Goal: Task Accomplishment & Management: Complete application form

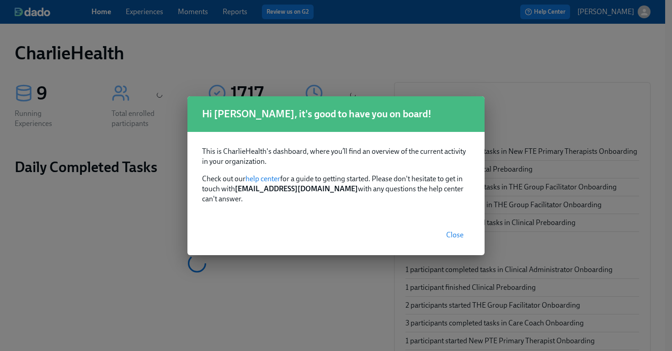
click at [453, 231] on span "Close" at bounding box center [454, 235] width 17 height 9
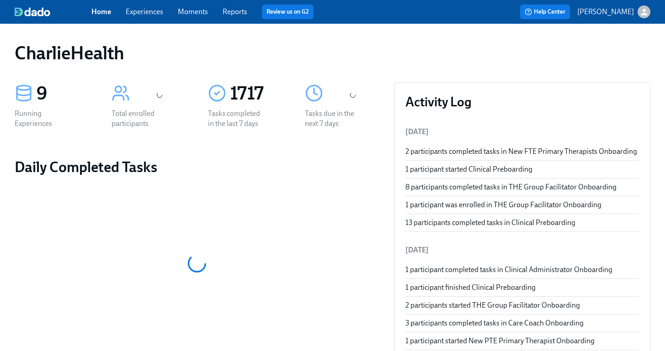
click at [146, 15] on link "Experiences" at bounding box center [144, 11] width 37 height 9
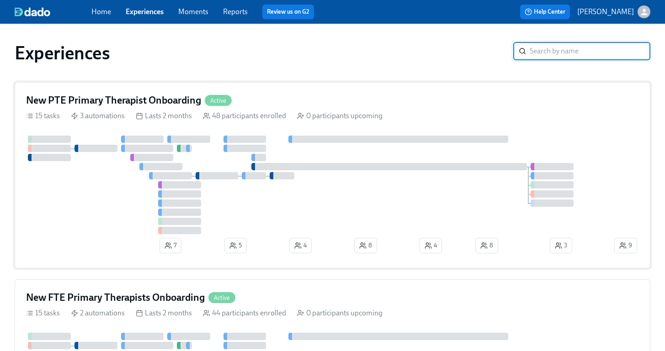
scroll to position [261, 0]
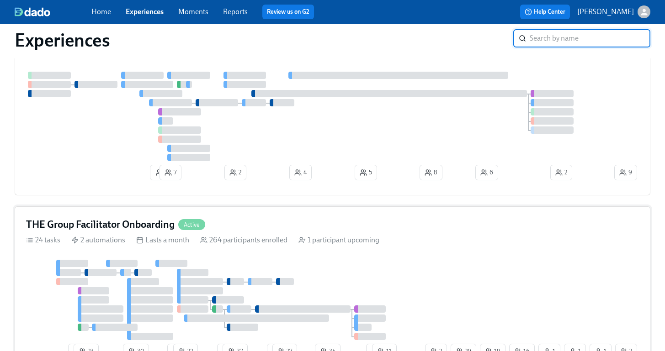
click at [400, 249] on div "THE Group Facilitator Onboarding Active 24 tasks 2 automations Lasts a month 26…" at bounding box center [333, 291] width 636 height 168
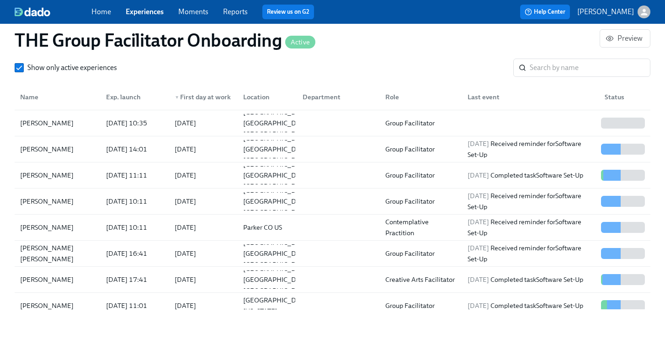
scroll to position [867, 0]
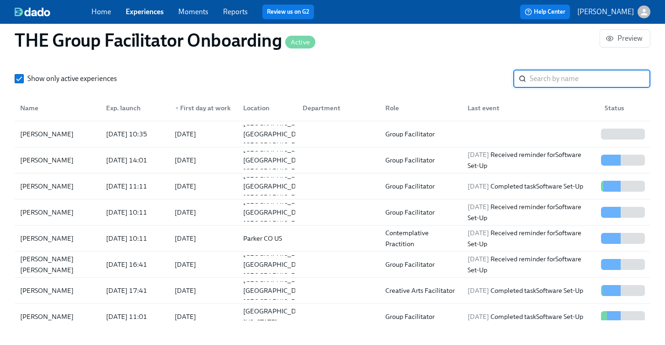
click at [545, 76] on input "search" at bounding box center [590, 78] width 121 height 18
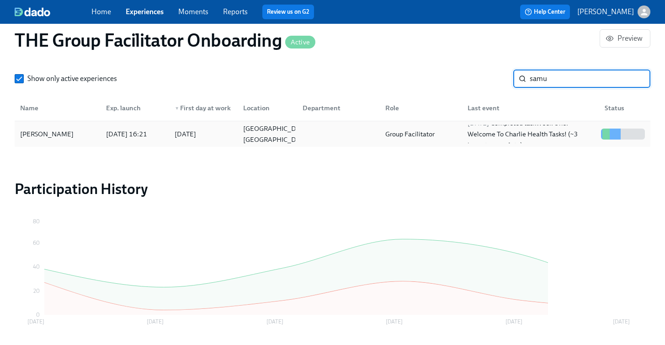
click at [67, 130] on div "Samuel Martinez" at bounding box center [46, 133] width 61 height 11
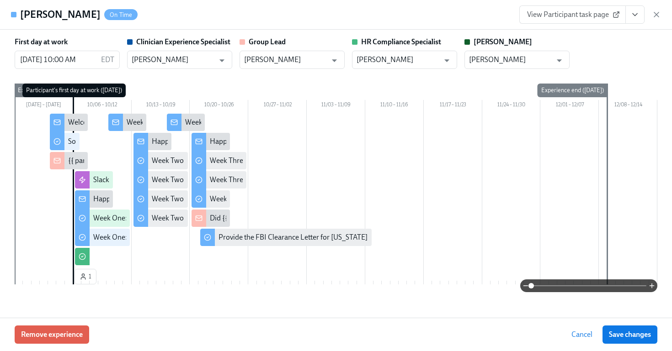
click at [634, 16] on icon "View task page" at bounding box center [634, 14] width 9 height 9
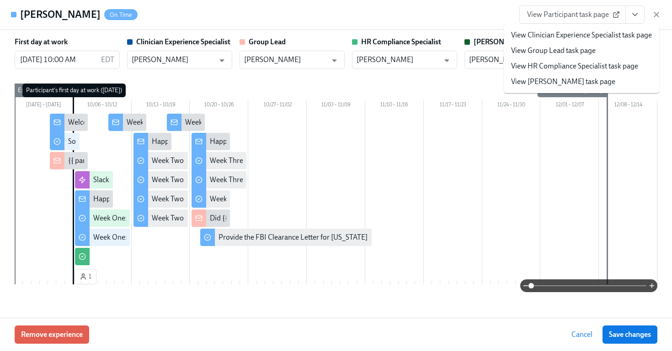
click at [547, 67] on link "View HR Compliance Specialist task page" at bounding box center [574, 66] width 127 height 10
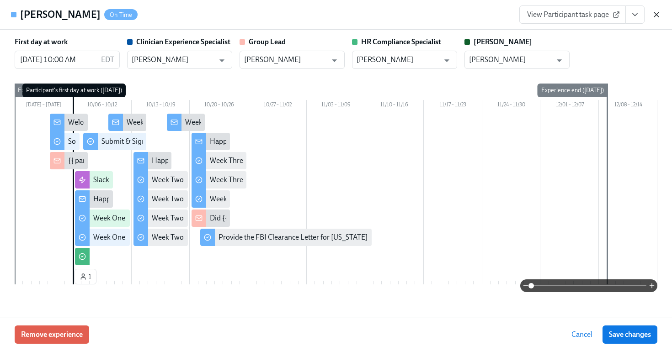
click at [657, 13] on icon "button" at bounding box center [656, 14] width 5 height 5
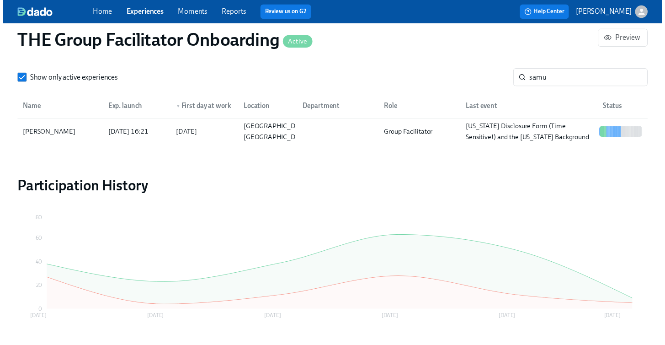
scroll to position [0, 13505]
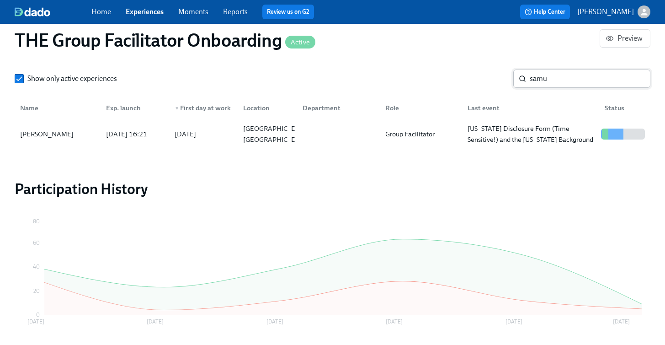
click at [556, 77] on input "samu" at bounding box center [590, 78] width 121 height 18
click at [59, 134] on div "Stephanie Huggins" at bounding box center [46, 133] width 61 height 11
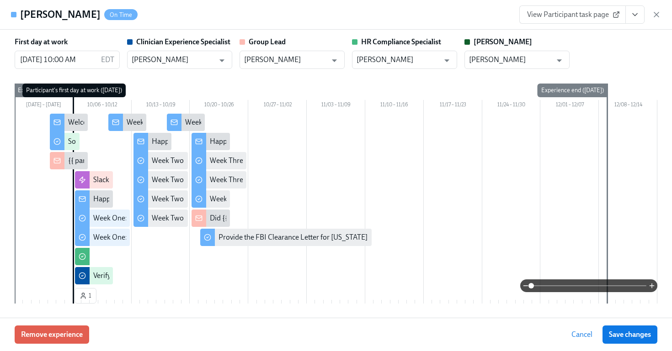
click at [634, 16] on icon "View task page" at bounding box center [634, 14] width 9 height 9
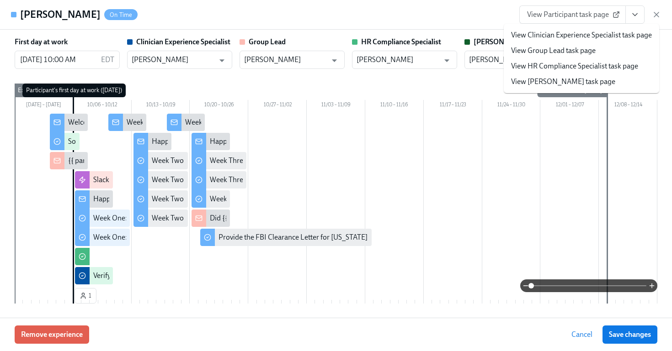
click at [556, 67] on link "View HR Compliance Specialist task page" at bounding box center [574, 66] width 127 height 10
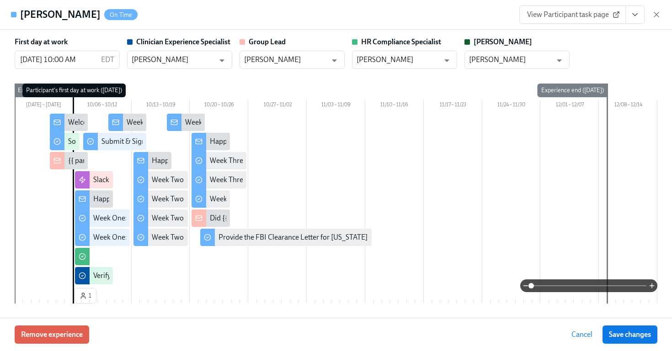
click at [657, 15] on icon "button" at bounding box center [656, 14] width 5 height 5
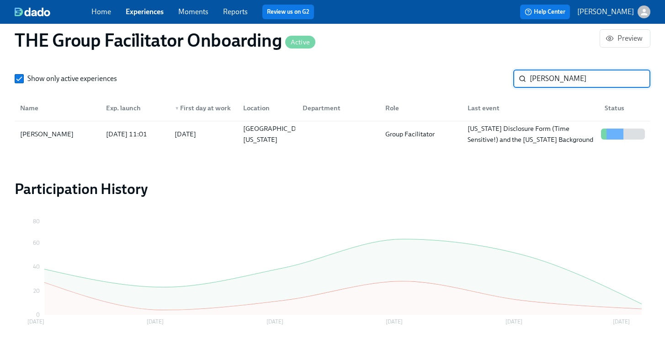
click at [543, 81] on input "huggins" at bounding box center [590, 78] width 121 height 18
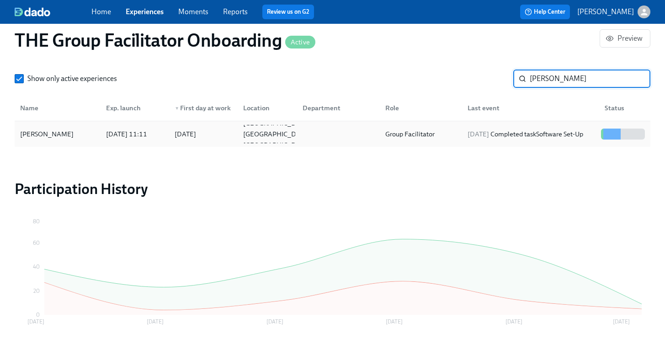
click at [62, 145] on div "Sally Reyes 2025/10/02 11:11 2025/10/06 Austin TX US Group Facilitator 2025/10/…" at bounding box center [333, 134] width 636 height 26
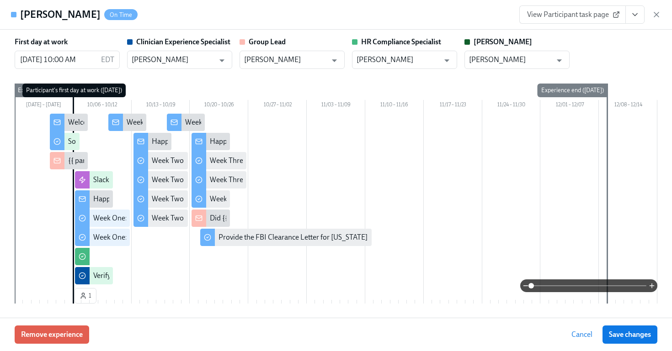
click at [641, 21] on button "View task page" at bounding box center [634, 14] width 19 height 18
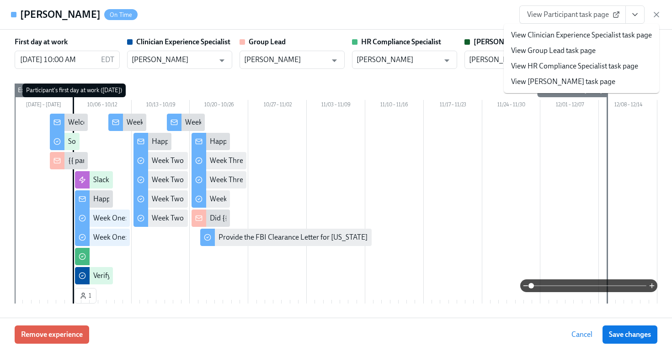
click at [569, 68] on link "View HR Compliance Specialist task page" at bounding box center [574, 66] width 127 height 10
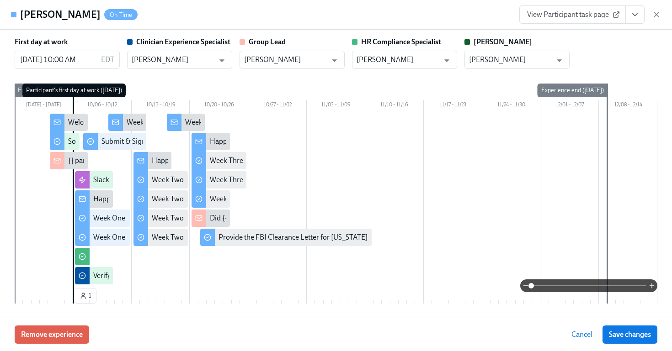
click at [654, 18] on icon "button" at bounding box center [656, 14] width 9 height 9
click at [656, 14] on div "Home Experiences Moments Reports Review us on G2 Help Center Jessica Barrett" at bounding box center [332, 12] width 665 height 24
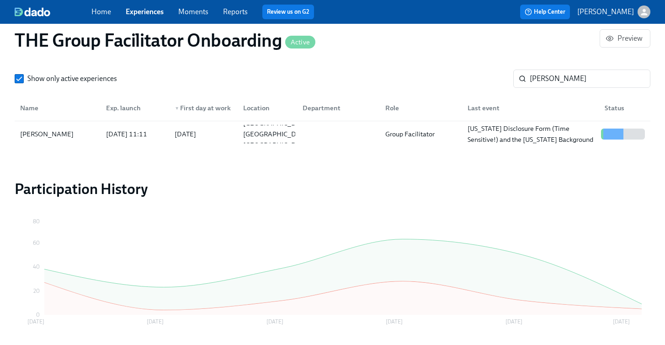
scroll to position [0, 13504]
click at [543, 82] on input "reyes" at bounding box center [590, 78] width 121 height 18
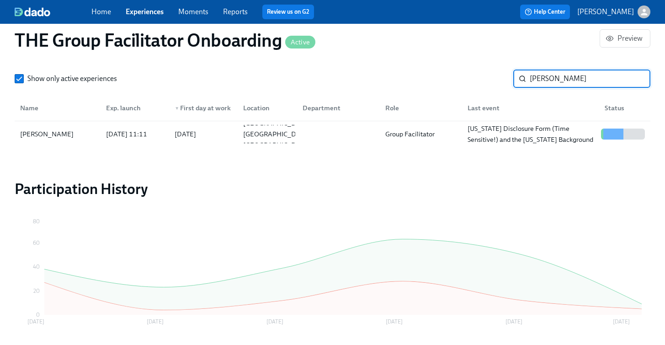
click at [543, 82] on input "reyes" at bounding box center [590, 78] width 121 height 18
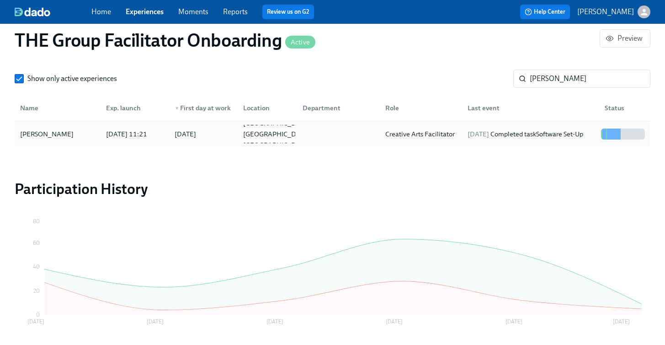
click at [49, 134] on div "Nicole Young" at bounding box center [46, 133] width 61 height 11
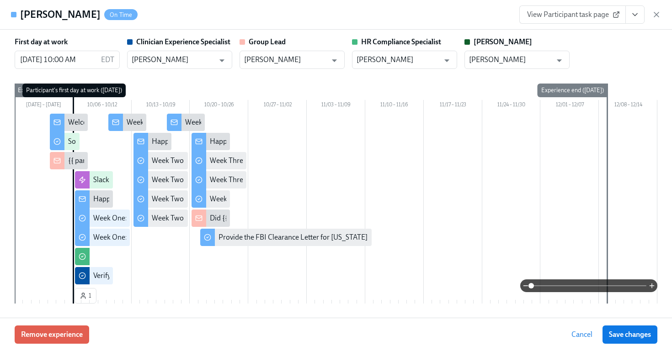
click at [628, 16] on button "View task page" at bounding box center [634, 14] width 19 height 18
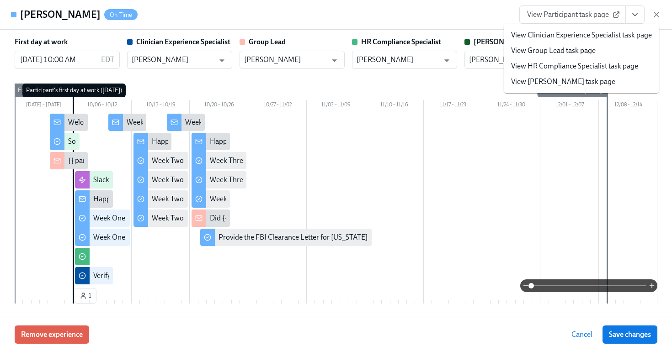
click at [571, 66] on link "View HR Compliance Specialist task page" at bounding box center [574, 66] width 127 height 10
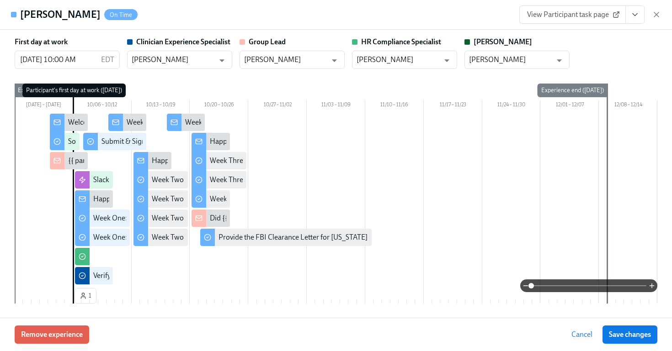
click at [660, 12] on icon "button" at bounding box center [656, 14] width 9 height 9
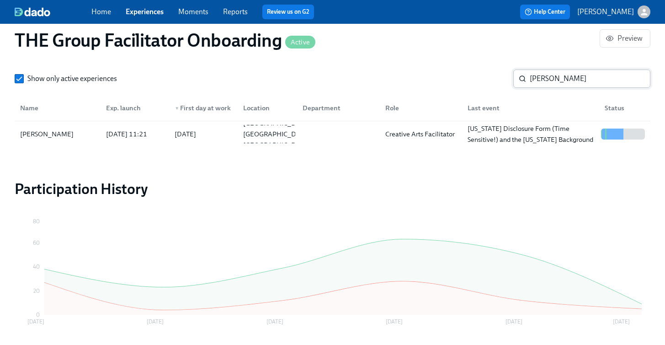
click at [556, 71] on input "nicole young" at bounding box center [590, 78] width 121 height 18
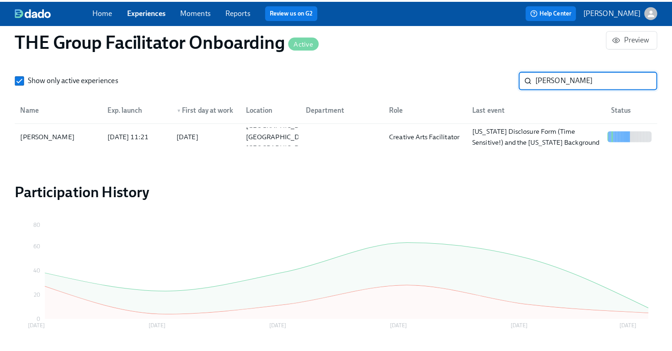
scroll to position [0, 13511]
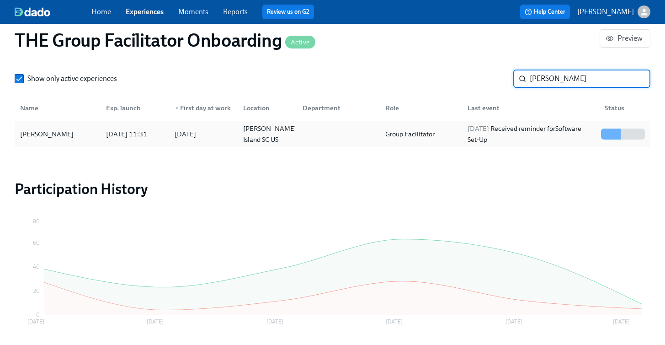
type input "pamela p"
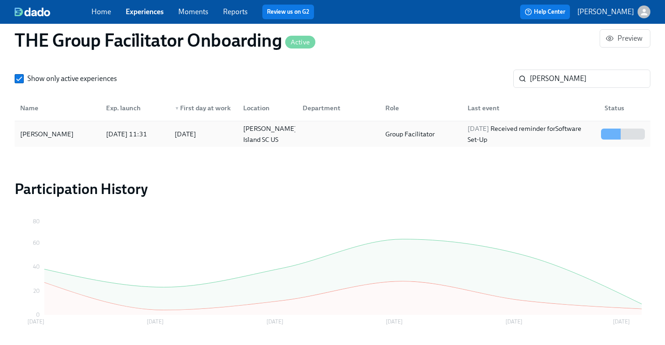
click at [53, 137] on div "[PERSON_NAME]" at bounding box center [46, 133] width 61 height 11
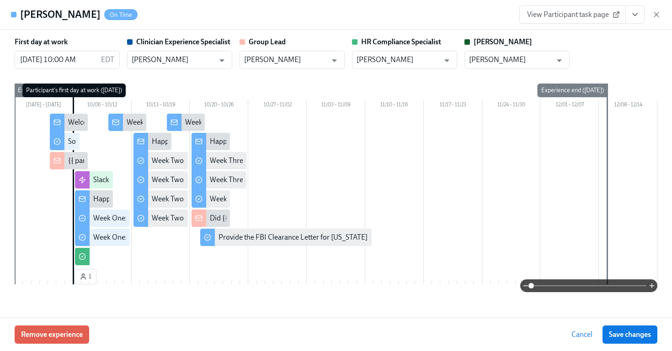
click at [639, 15] on icon "View task page" at bounding box center [634, 14] width 9 height 9
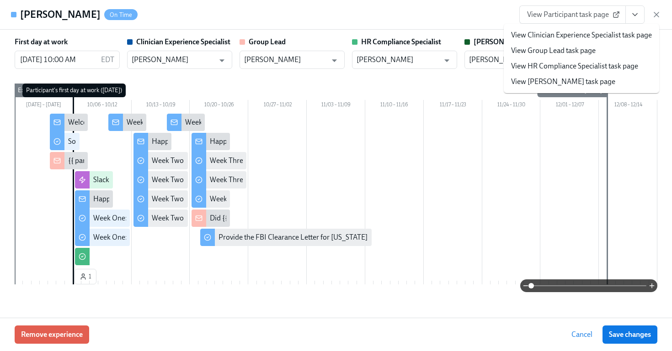
click at [582, 64] on link "View HR Compliance Specialist task page" at bounding box center [574, 66] width 127 height 10
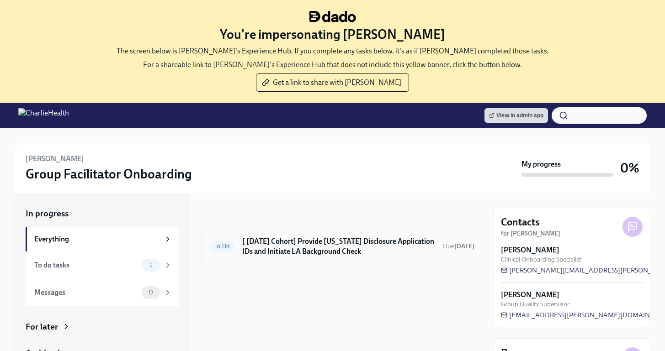
click at [355, 244] on h6 "[ [DATE] Cohort] Provide [US_STATE] Disclosure Application IDs and Initiate LA …" at bounding box center [338, 247] width 193 height 20
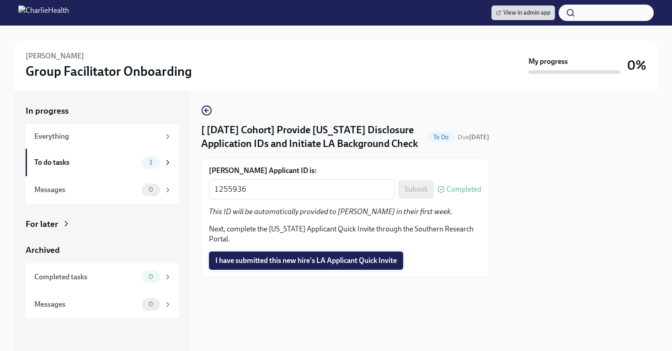
click at [331, 264] on span "I have submitted this new hire's LA Applicant Quick Invite" at bounding box center [305, 260] width 181 height 9
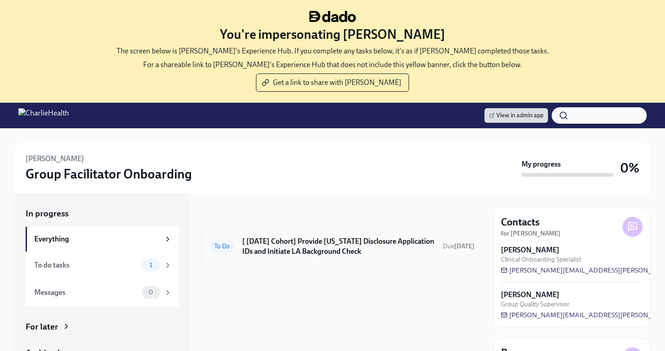
click at [367, 241] on h6 "[ [DATE] Cohort] Provide [US_STATE] Disclosure Application IDs and Initiate LA …" at bounding box center [338, 247] width 193 height 20
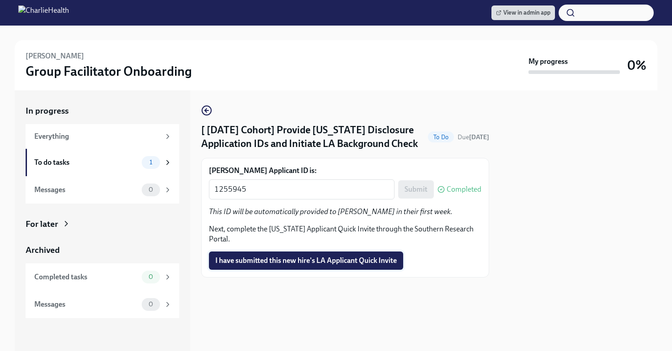
click at [327, 264] on span "I have submitted this new hire's LA Applicant Quick Invite" at bounding box center [305, 260] width 181 height 9
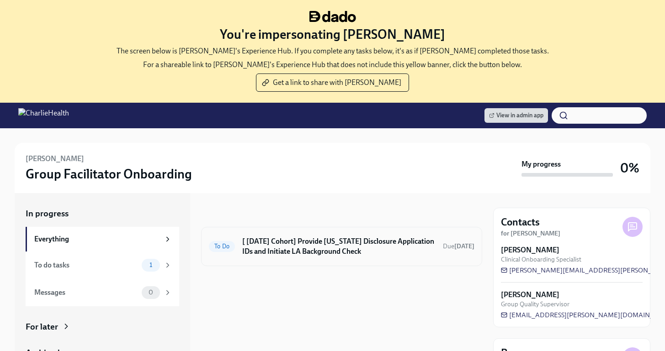
click at [324, 238] on h6 "[ [DATE] Cohort] Provide [US_STATE] Disclosure Application IDs and Initiate LA …" at bounding box center [338, 247] width 193 height 20
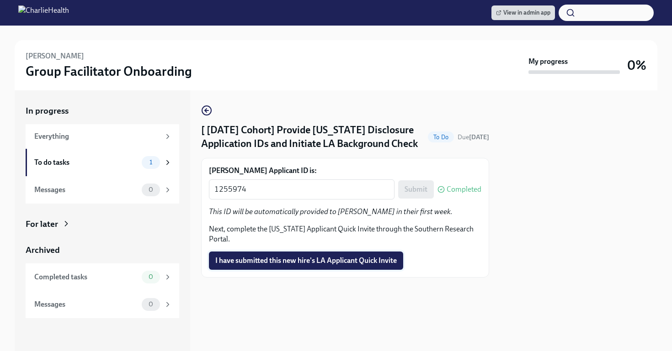
click at [301, 262] on span "I have submitted this new hire's LA Applicant Quick Invite" at bounding box center [305, 260] width 181 height 9
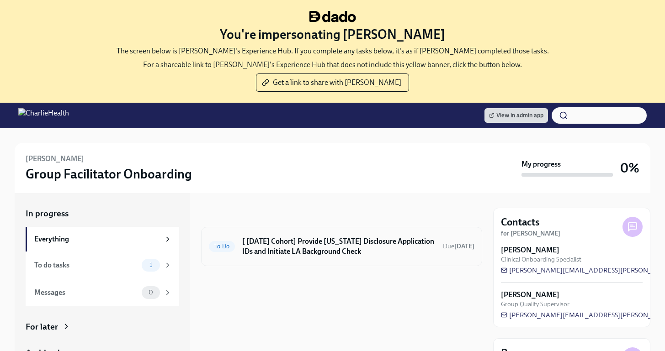
click at [329, 244] on h6 "[ [DATE] Cohort] Provide [US_STATE] Disclosure Application IDs and Initiate LA …" at bounding box center [338, 247] width 193 height 20
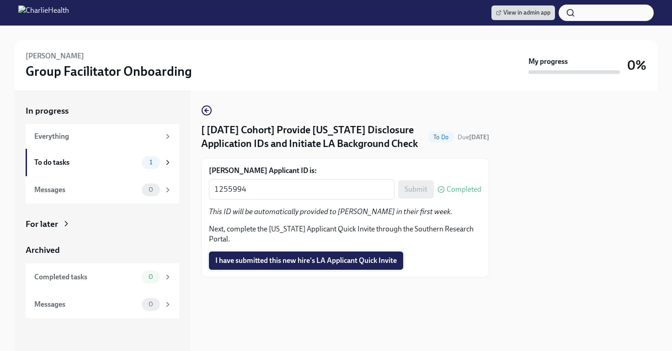
click at [301, 255] on button "I have submitted this new hire's LA Applicant Quick Invite" at bounding box center [306, 261] width 194 height 18
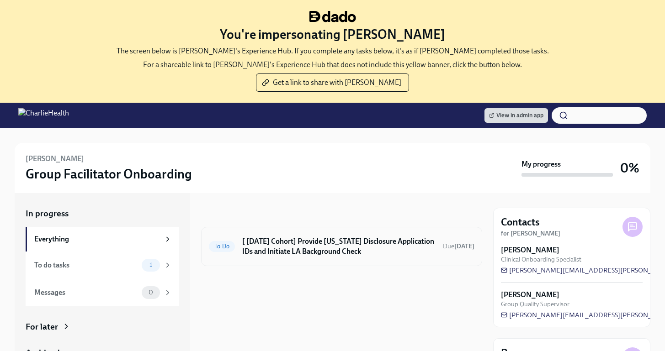
click at [297, 246] on h6 "[ [DATE] Cohort] Provide [US_STATE] Disclosure Application IDs and Initiate LA …" at bounding box center [338, 247] width 193 height 20
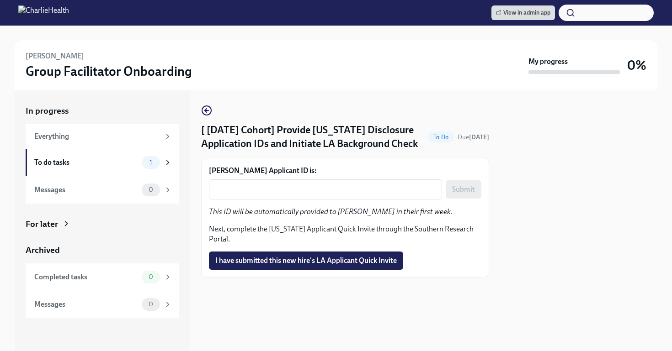
click at [307, 284] on div at bounding box center [345, 292] width 288 height 29
click at [298, 265] on span "I have submitted this new hire's LA Applicant Quick Invite" at bounding box center [305, 260] width 181 height 9
